Goal: Task Accomplishment & Management: Complete application form

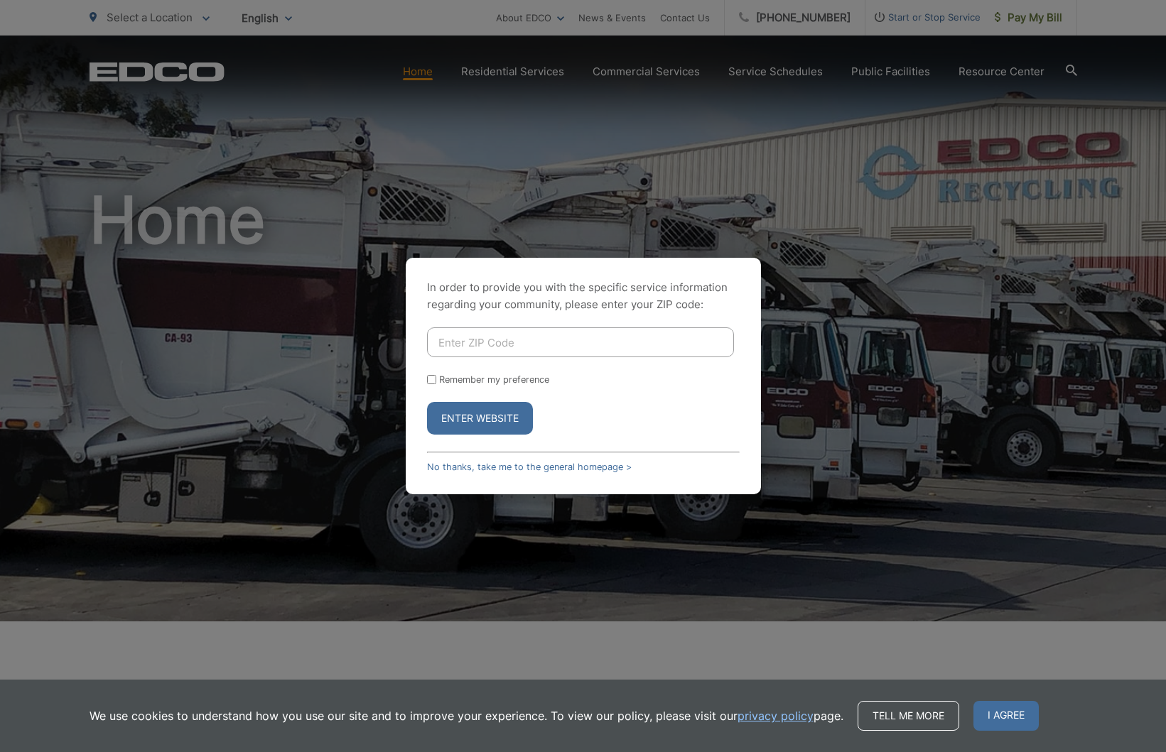
click at [486, 344] on input "Enter ZIP Code" at bounding box center [580, 342] width 307 height 30
type input "90275"
click at [479, 418] on button "Enter Website" at bounding box center [480, 418] width 106 height 33
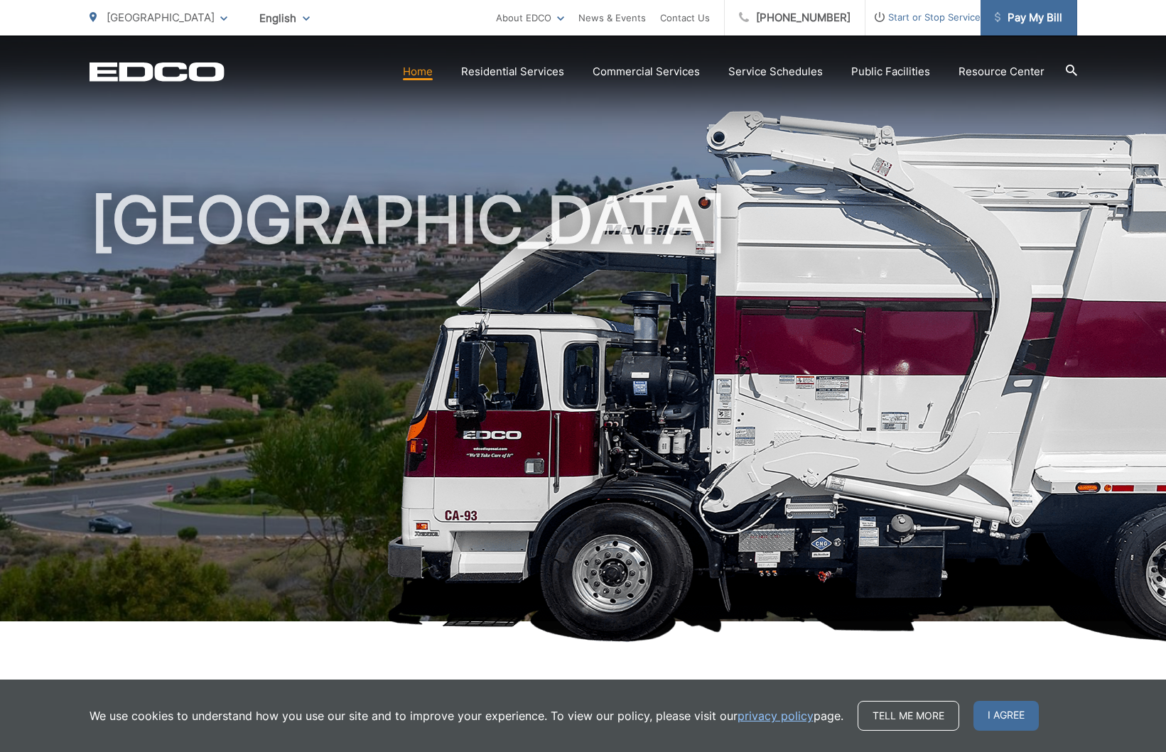
click at [1048, 15] on span "Pay My Bill" at bounding box center [1027, 17] width 67 height 17
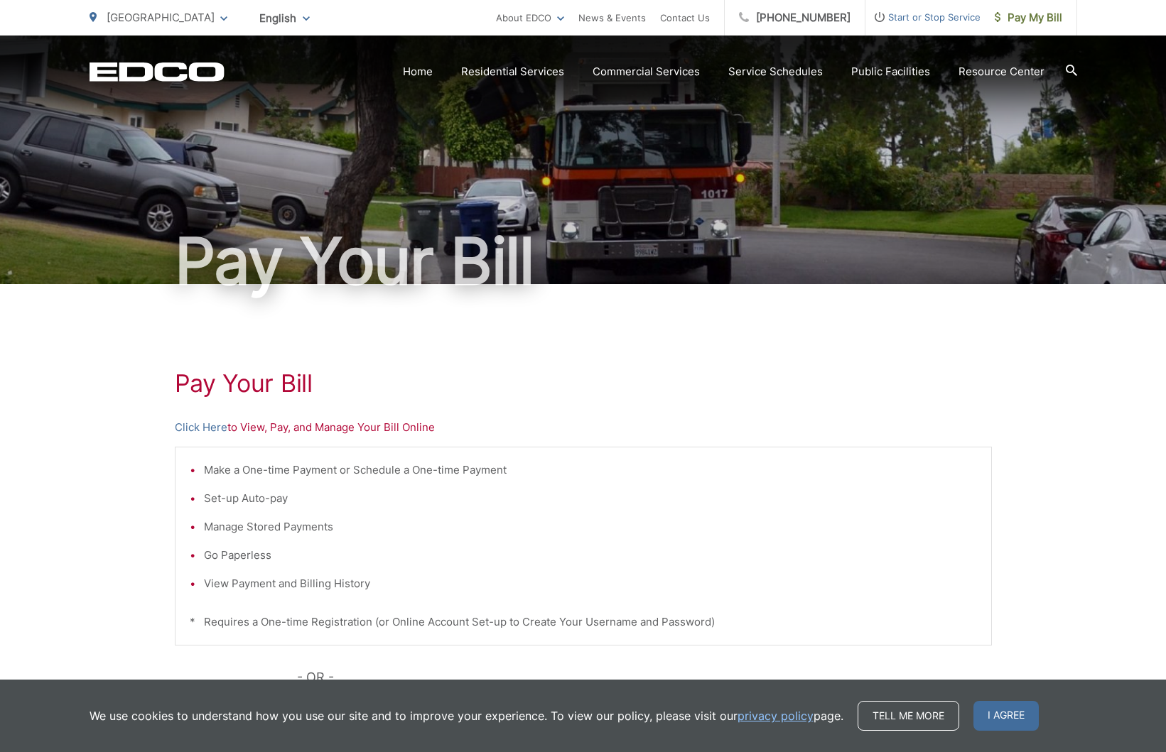
click at [914, 12] on span "Start or Stop Service" at bounding box center [922, 17] width 115 height 17
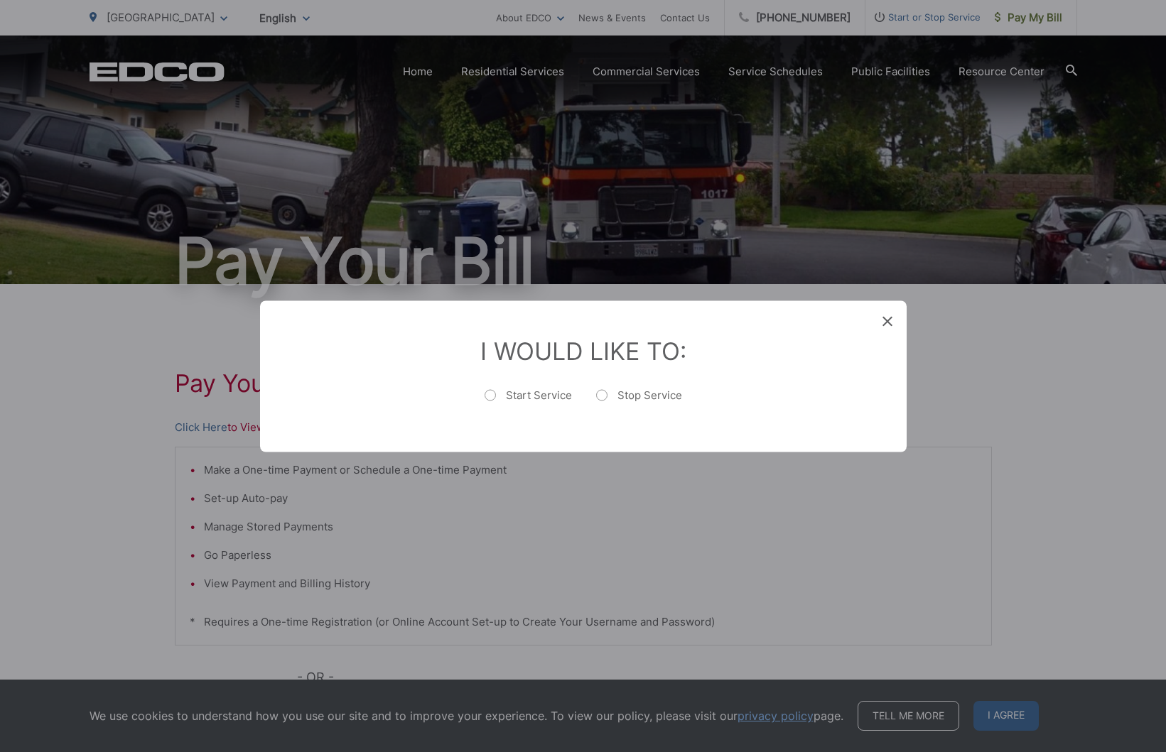
click at [605, 398] on label "Stop Service" at bounding box center [639, 402] width 86 height 28
radio input "true"
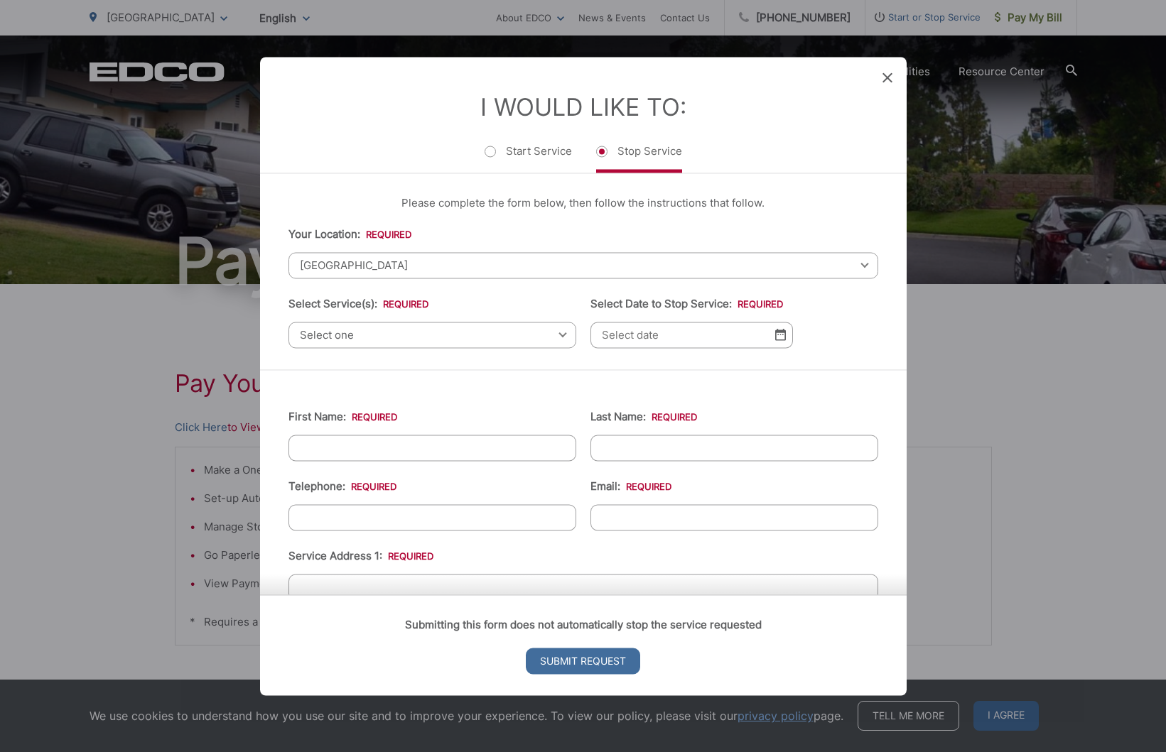
click at [400, 337] on span "Select one" at bounding box center [432, 335] width 288 height 26
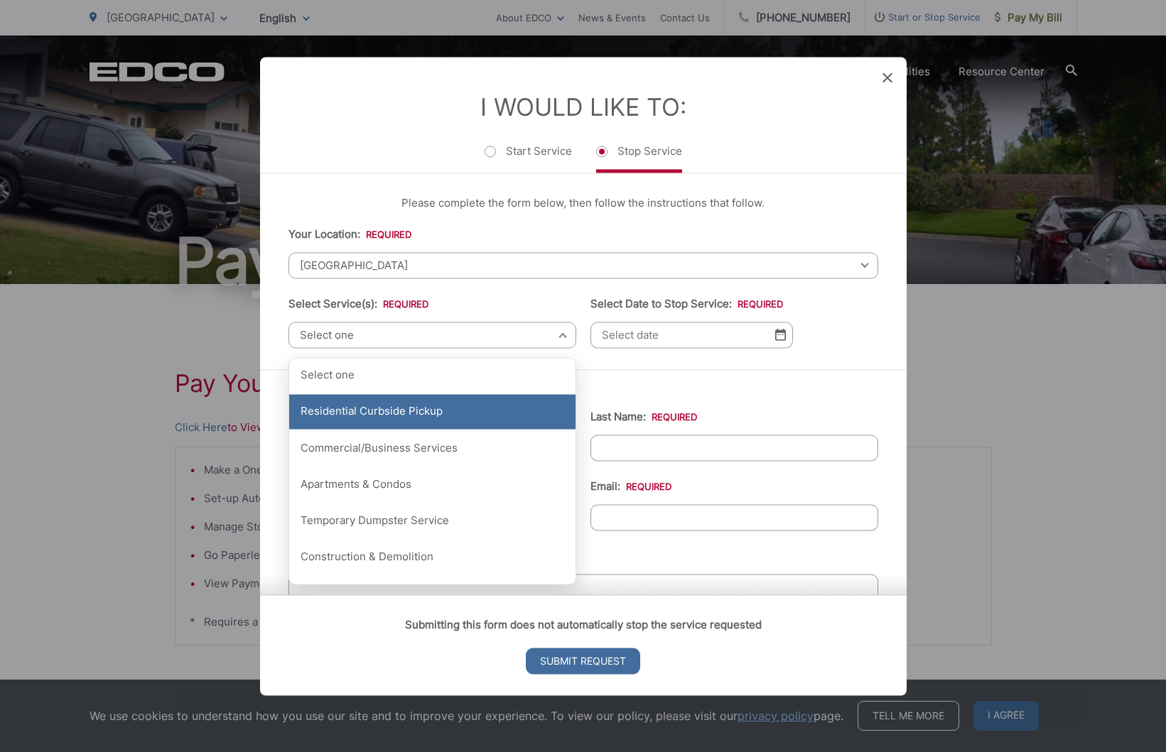
click at [441, 417] on div "Residential Curbside Pickup" at bounding box center [432, 412] width 286 height 36
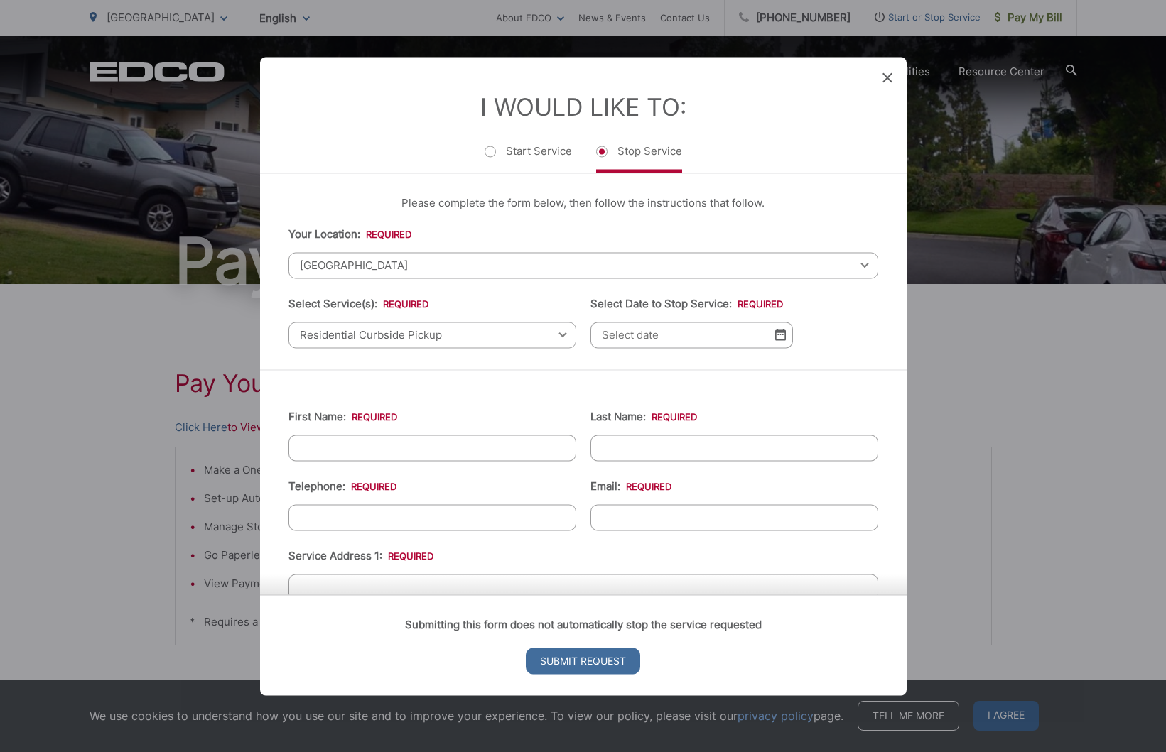
click at [780, 341] on img at bounding box center [780, 335] width 11 height 12
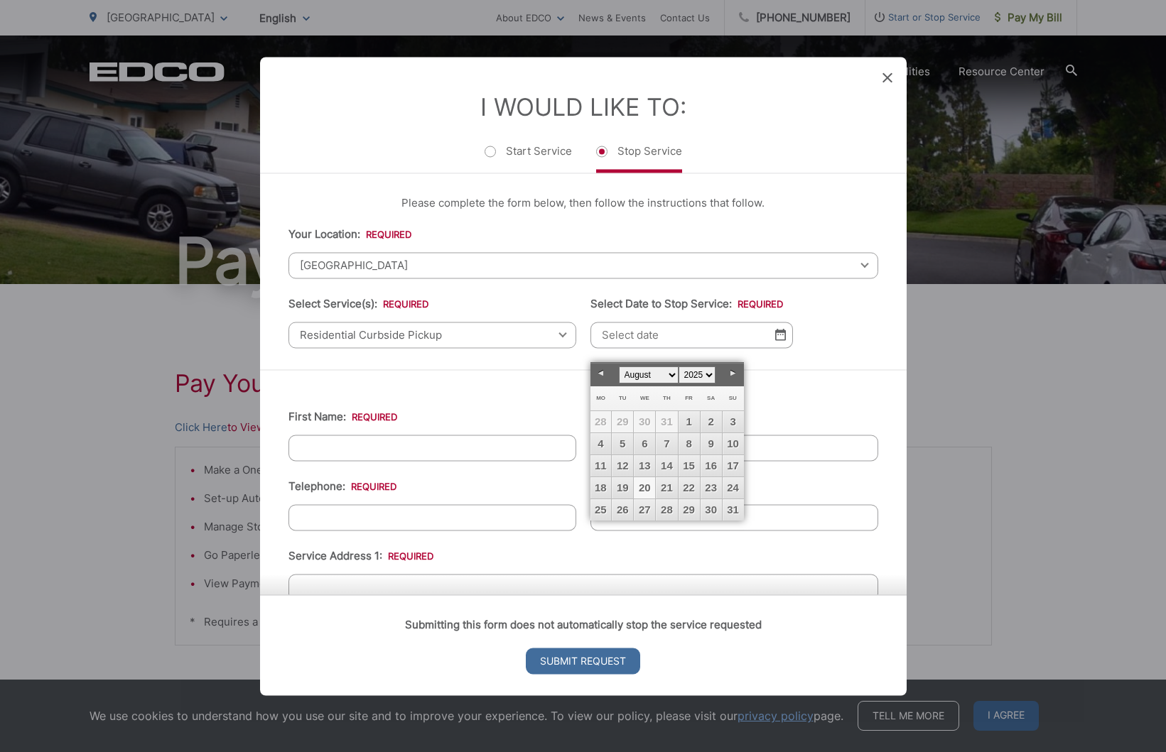
click at [638, 487] on link "20" at bounding box center [644, 487] width 21 height 21
type input "08/20/2025"
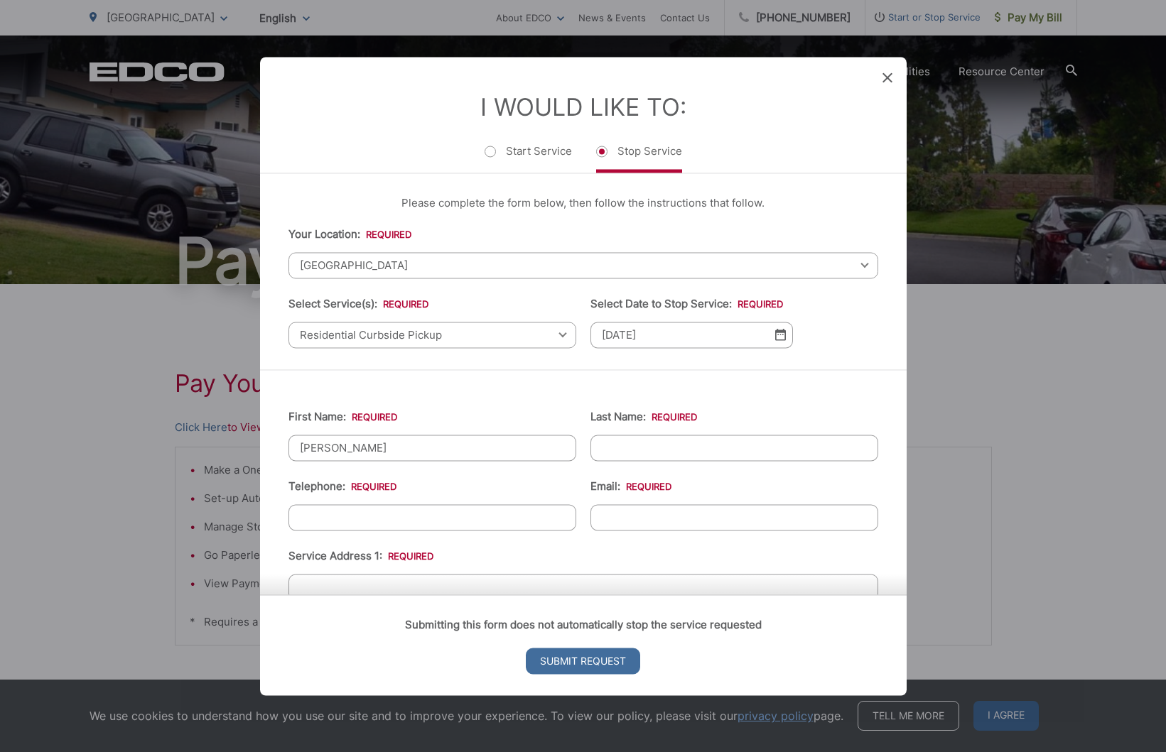
type input "Morris"
type input "Gross"
type input "(310) 401-4103"
type input "sashag@gmail.com"
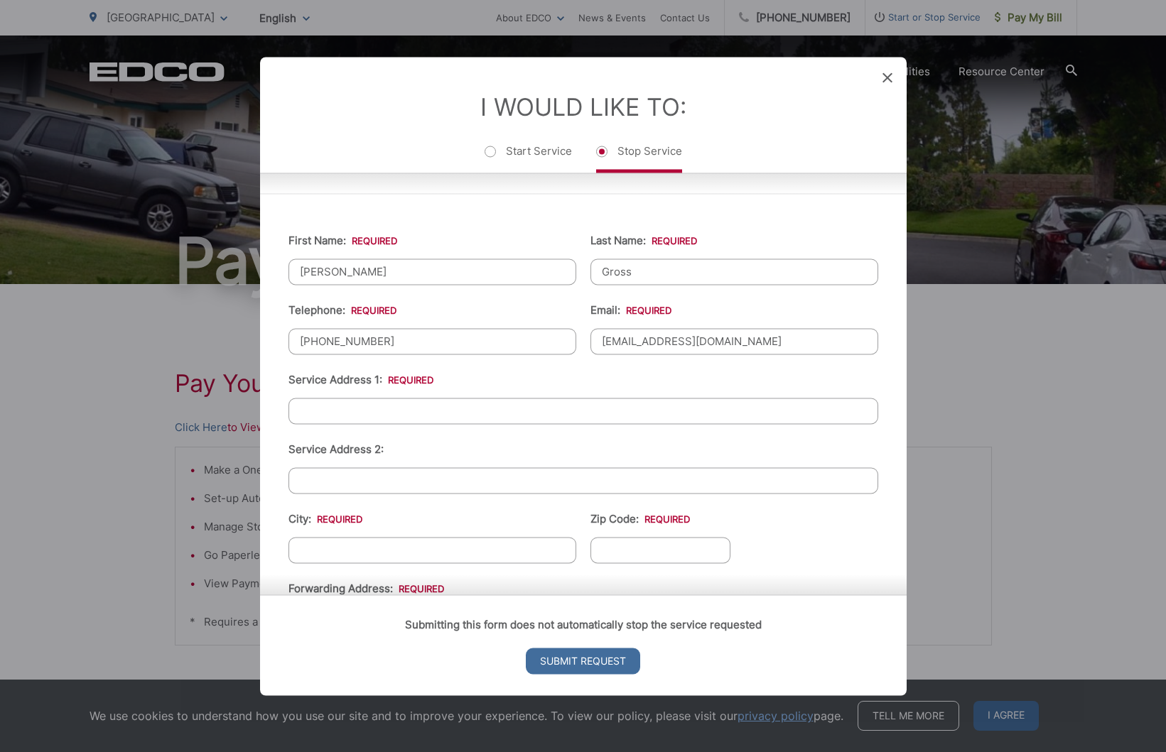
scroll to position [179, 0]
type input "31059 Hawksmoor Drive"
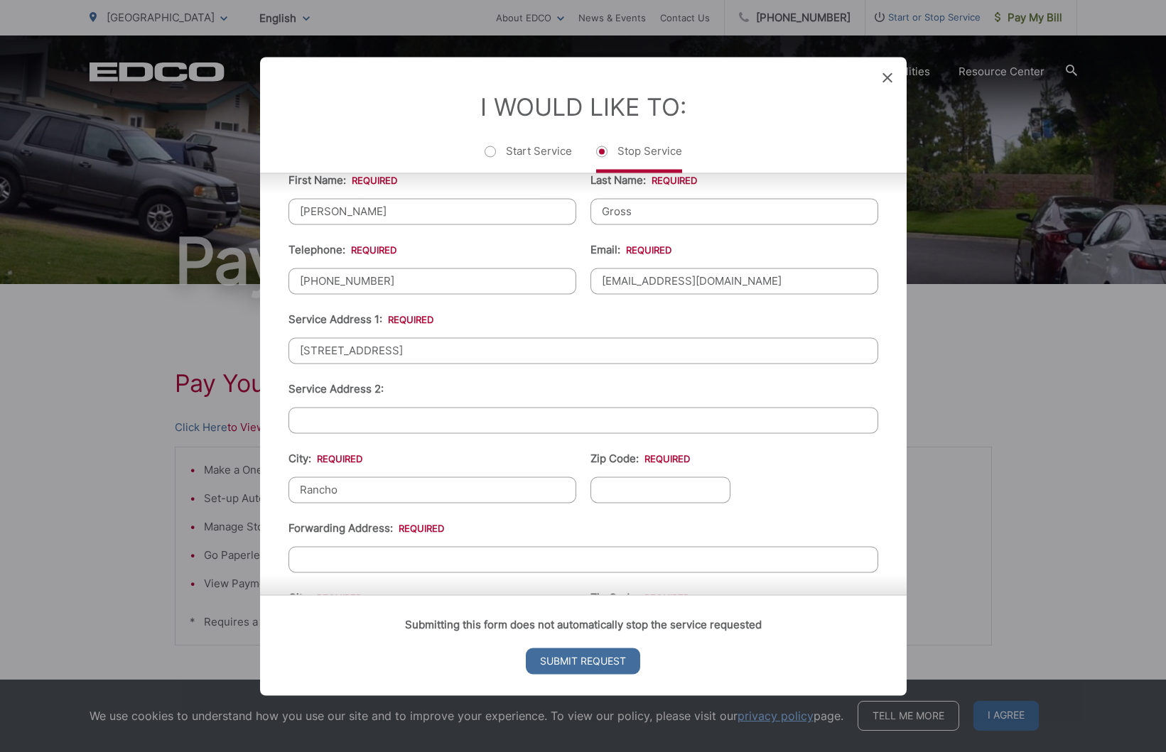
scroll to position [240, 0]
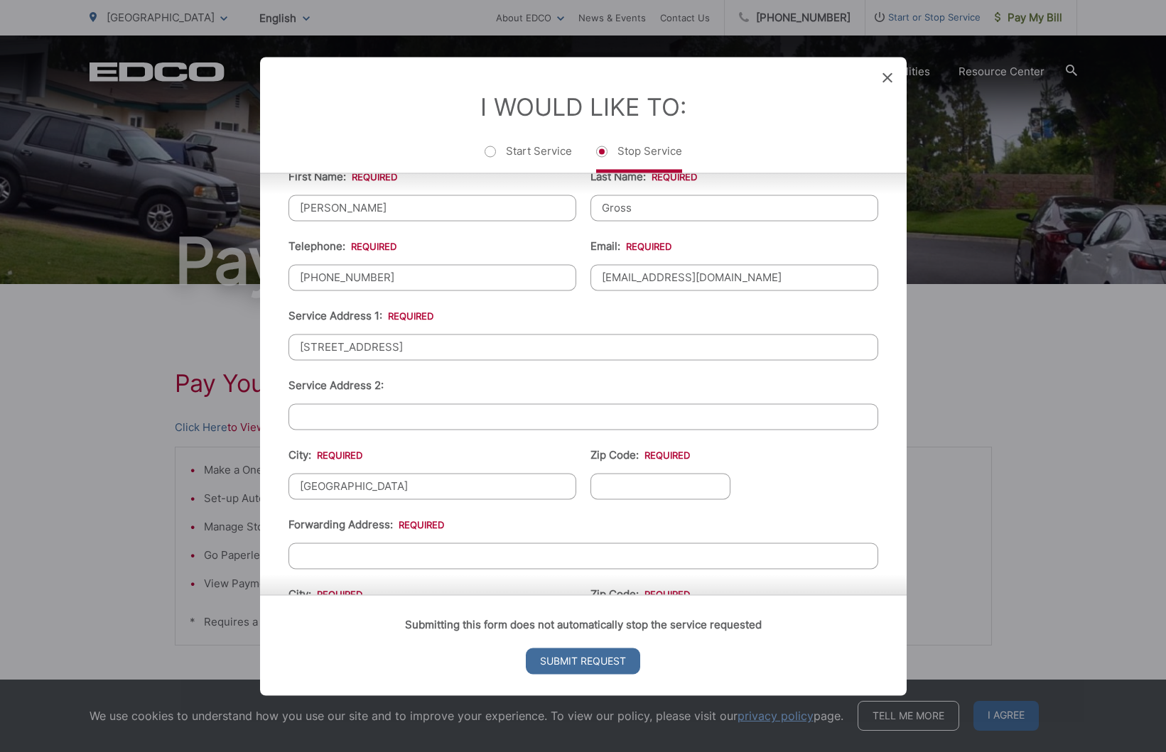
type input "[GEOGRAPHIC_DATA]"
type input "90275"
click at [459, 551] on li "Forwarding Address: *" at bounding box center [583, 542] width 590 height 53
click at [473, 569] on input "Forwarding Address: *" at bounding box center [583, 556] width 590 height 26
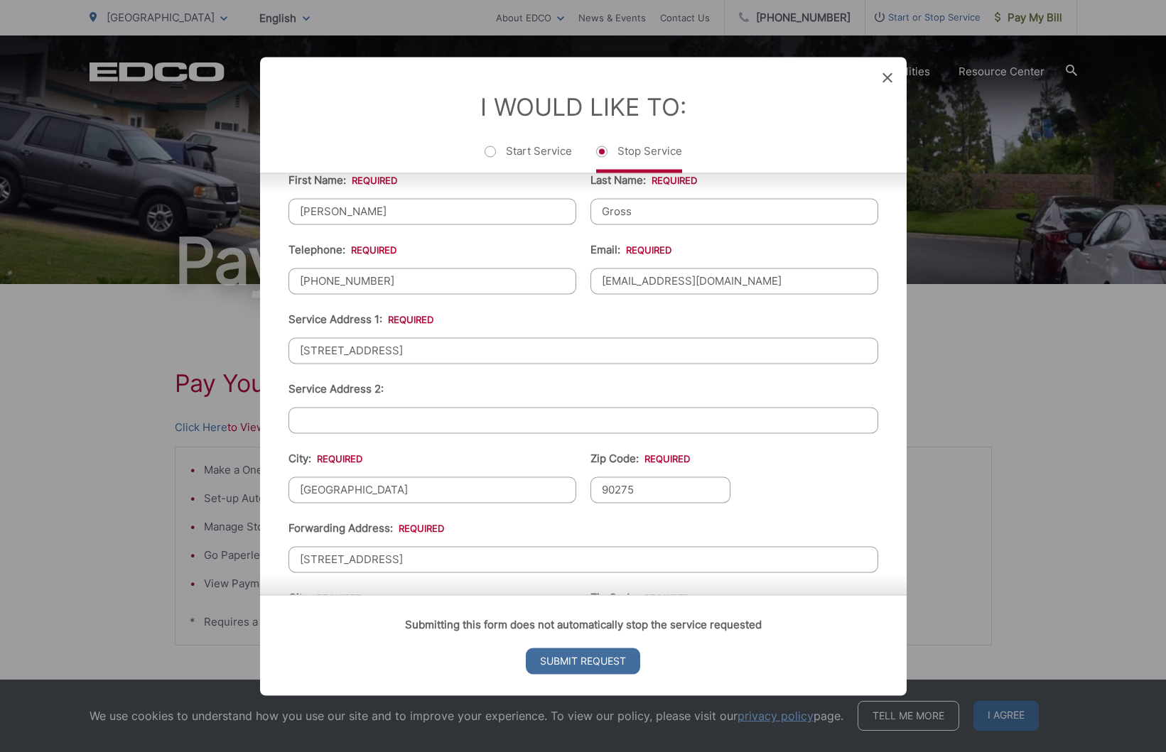
type input "2204 Vanderbilt Lane, Unit 14 Redondo Beach, CA 90278"
click at [886, 74] on icon at bounding box center [887, 77] width 10 height 10
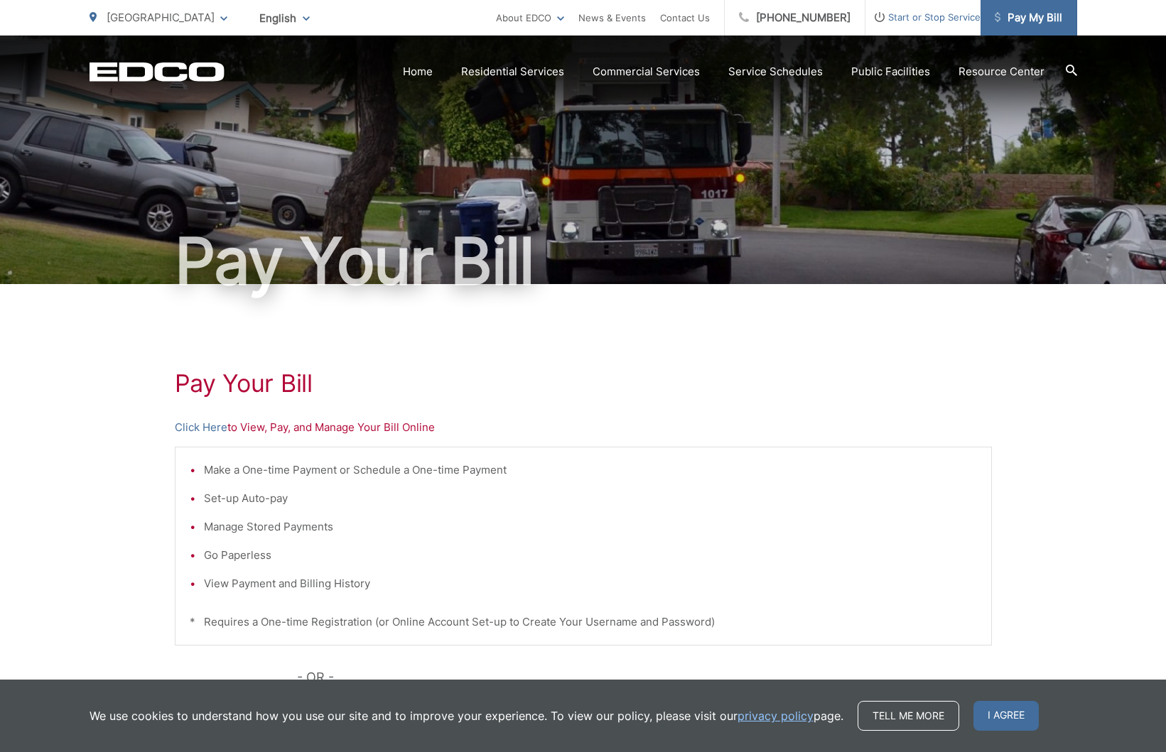
click at [1042, 21] on span "Pay My Bill" at bounding box center [1027, 17] width 67 height 17
